Goal: Information Seeking & Learning: Learn about a topic

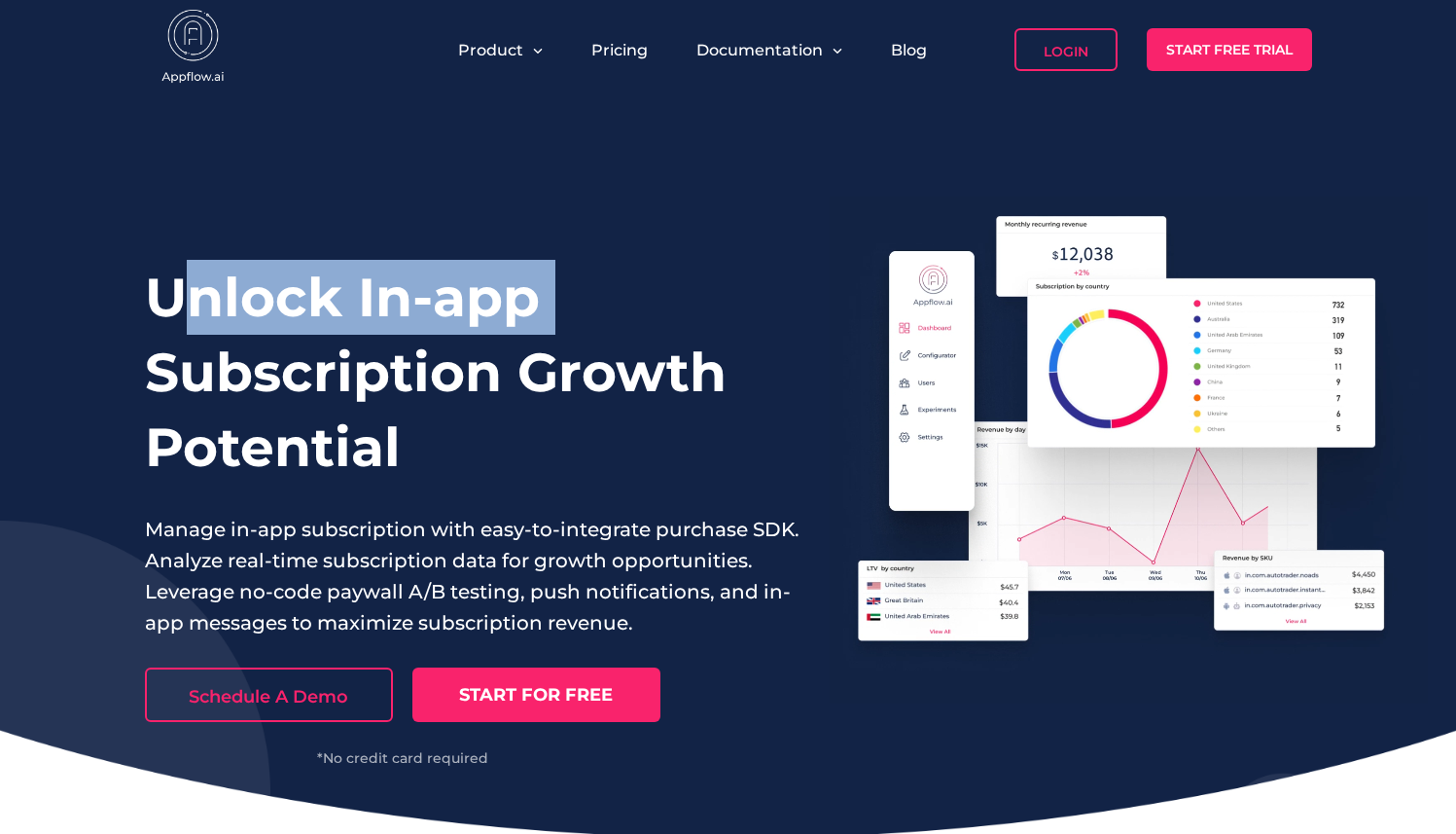
drag, startPoint x: 181, startPoint y: 296, endPoint x: 135, endPoint y: 384, distance: 99.3
click at [135, 384] on div "Unlock In-app Subscription Growth Potential Manage in-app subscription with eas…" at bounding box center [728, 469] width 1456 height 739
click at [138, 377] on div "Unlock In-app Subscription Growth Potential Manage in-app subscription with eas…" at bounding box center [728, 469] width 1456 height 739
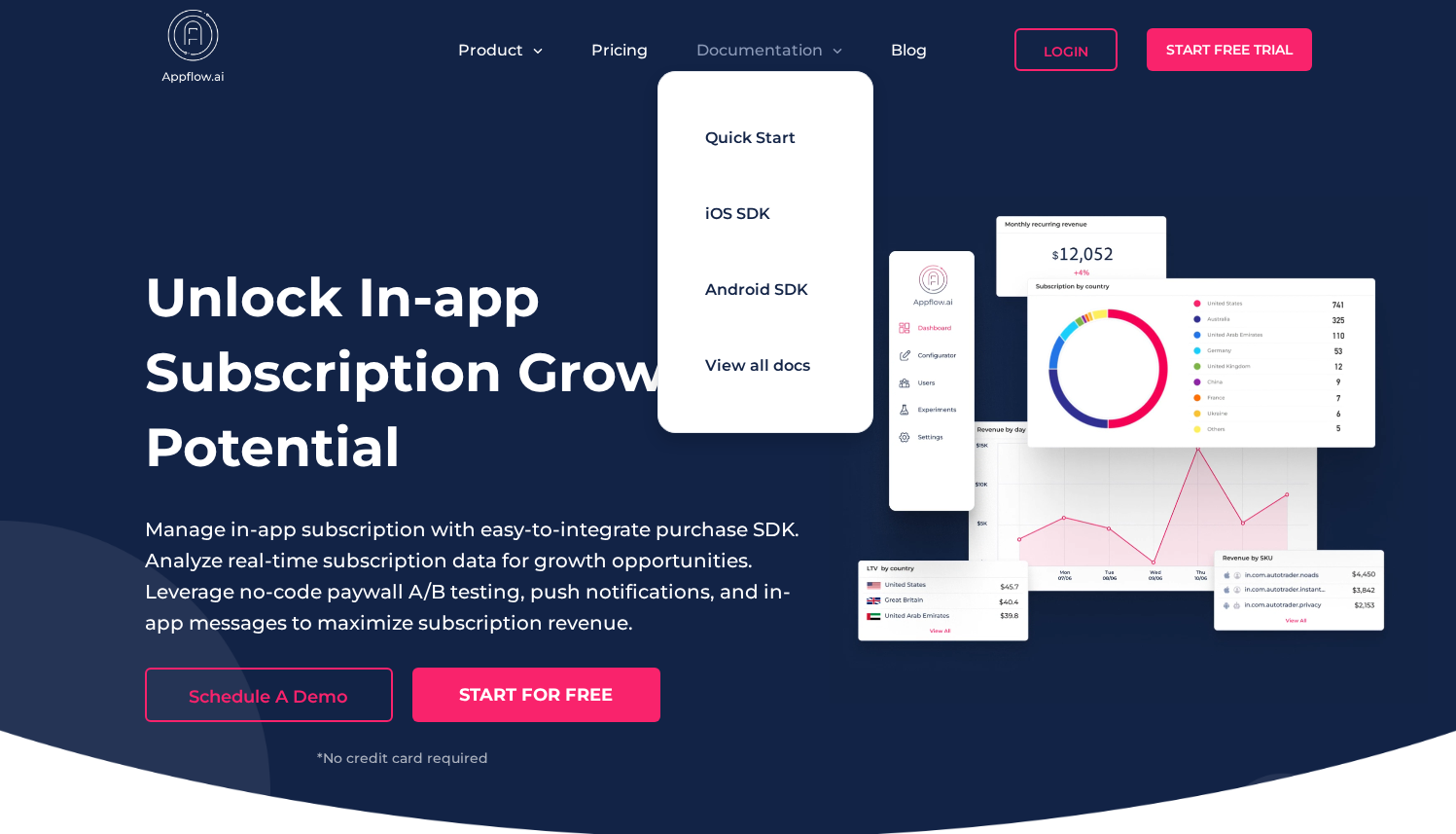
click at [811, 49] on span "Documentation" at bounding box center [759, 50] width 126 height 19
click at [763, 122] on div "Quick Start" at bounding box center [750, 138] width 90 height 39
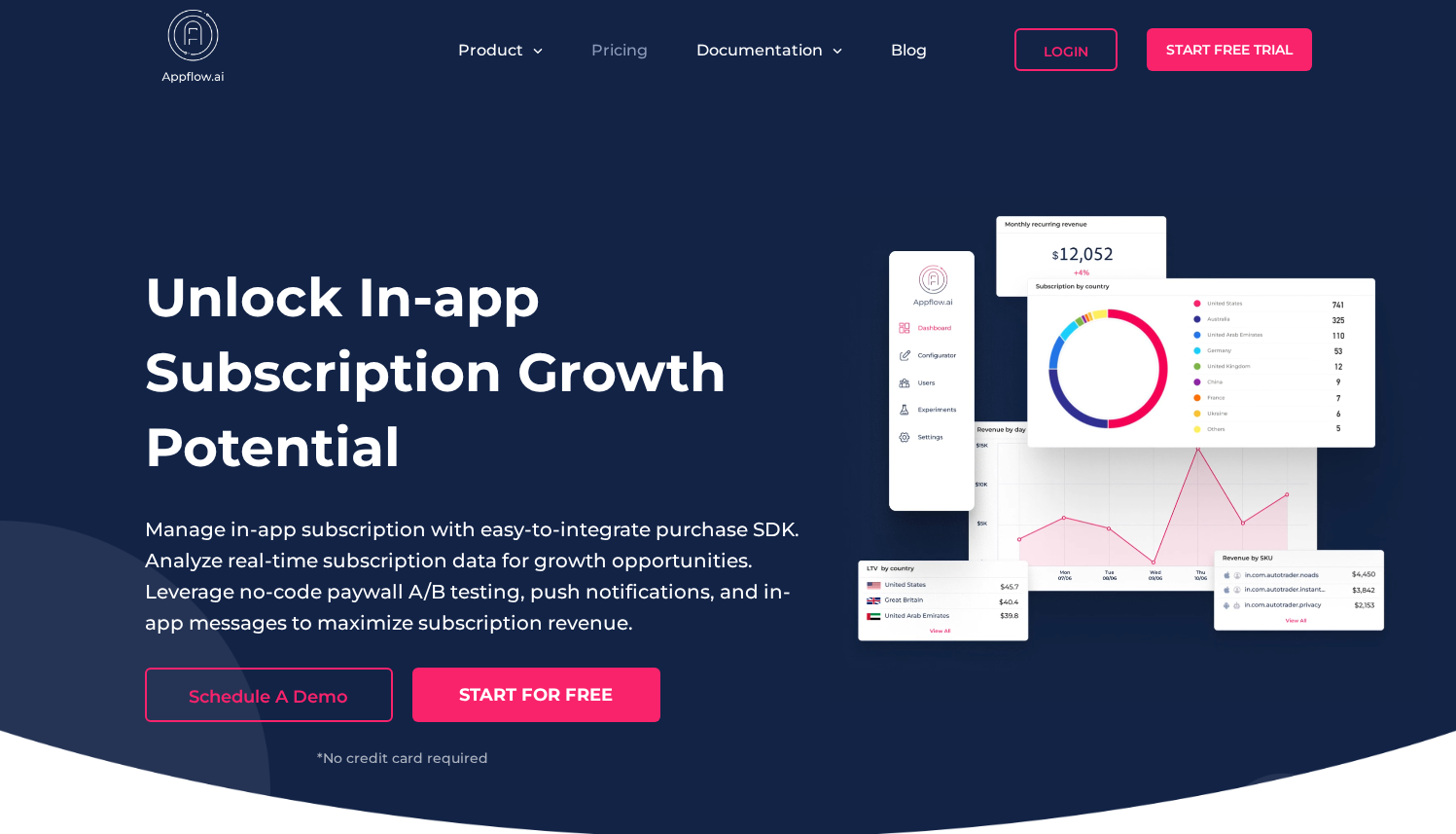
click at [594, 55] on link "Pricing" at bounding box center [619, 50] width 57 height 19
